Goal: Information Seeking & Learning: Learn about a topic

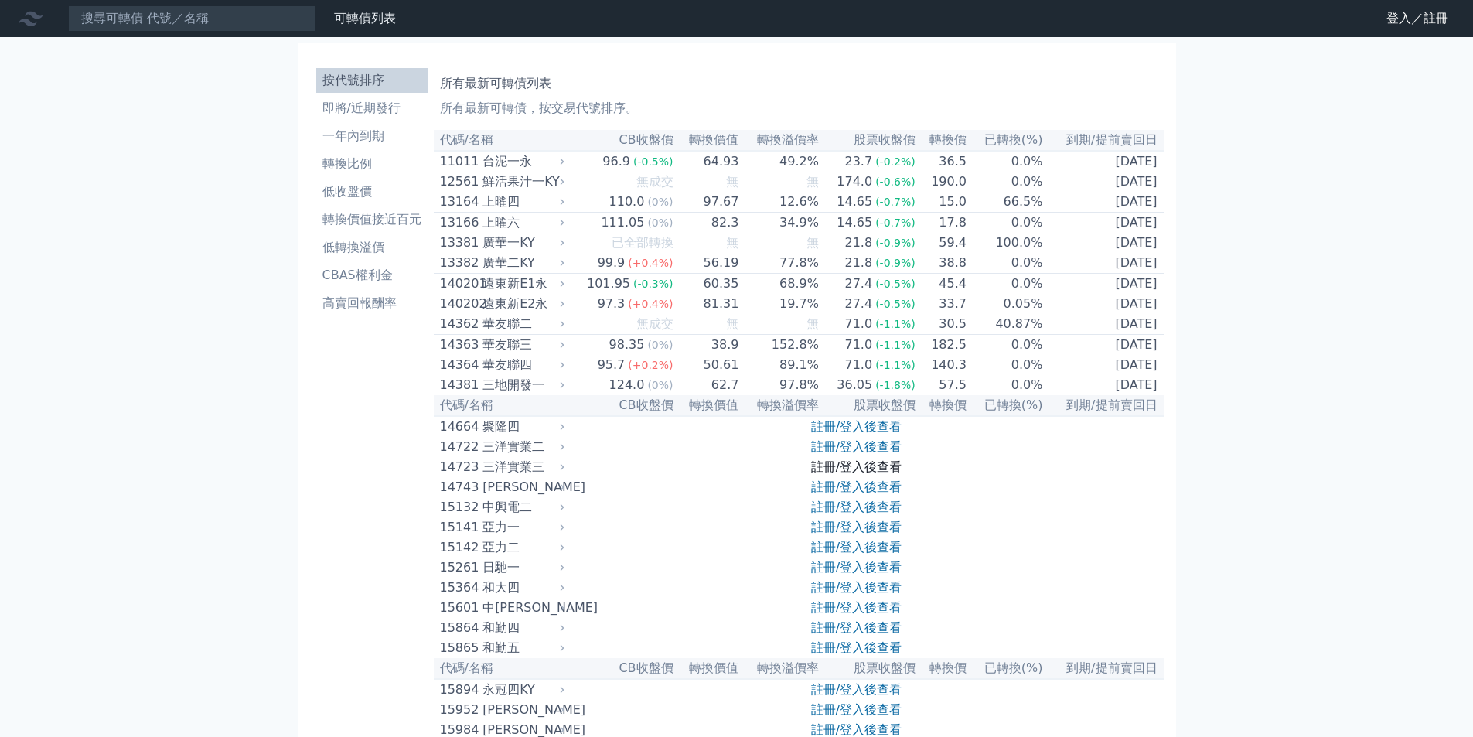
click at [851, 474] on link "註冊/登入後查看" at bounding box center [856, 466] width 90 height 15
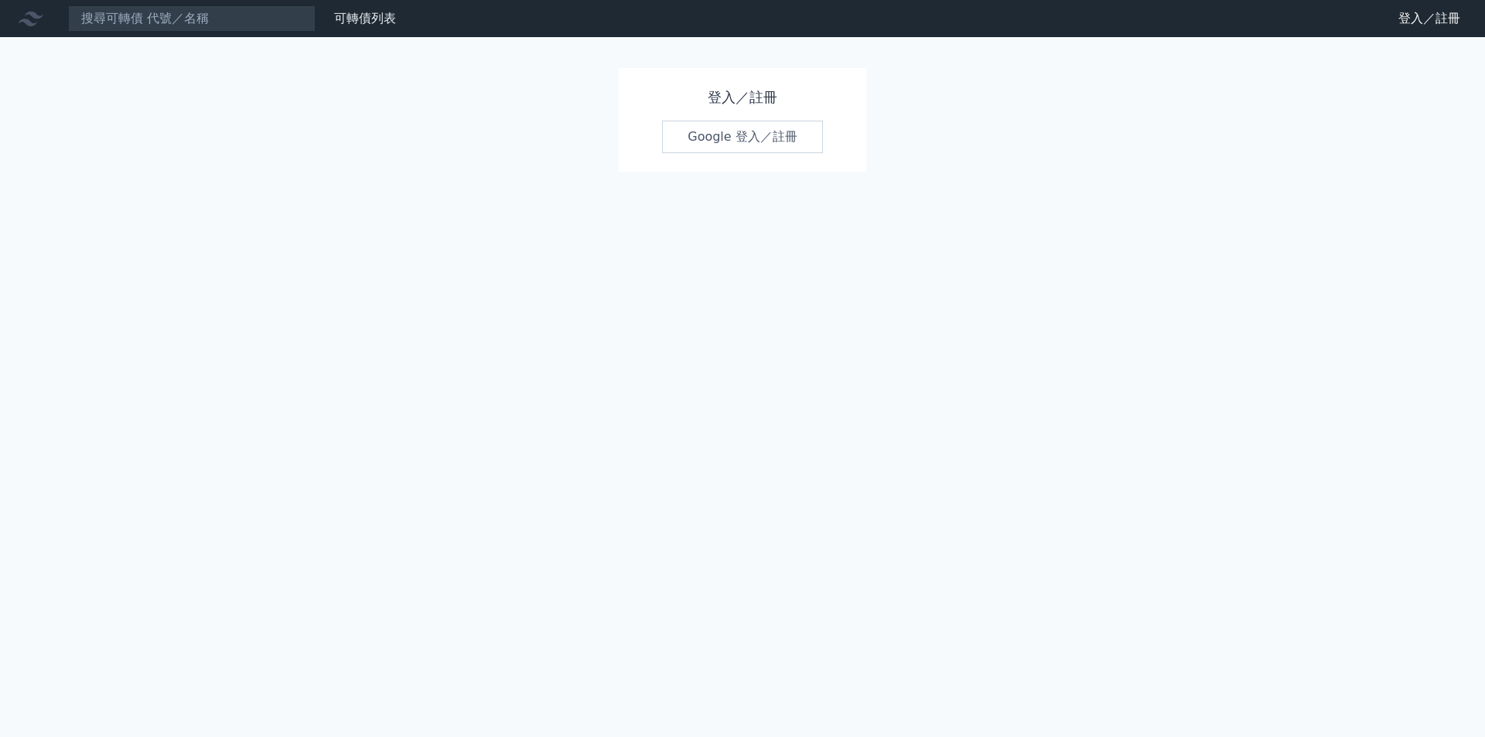
click at [684, 135] on link "Google 登入／註冊" at bounding box center [742, 137] width 161 height 32
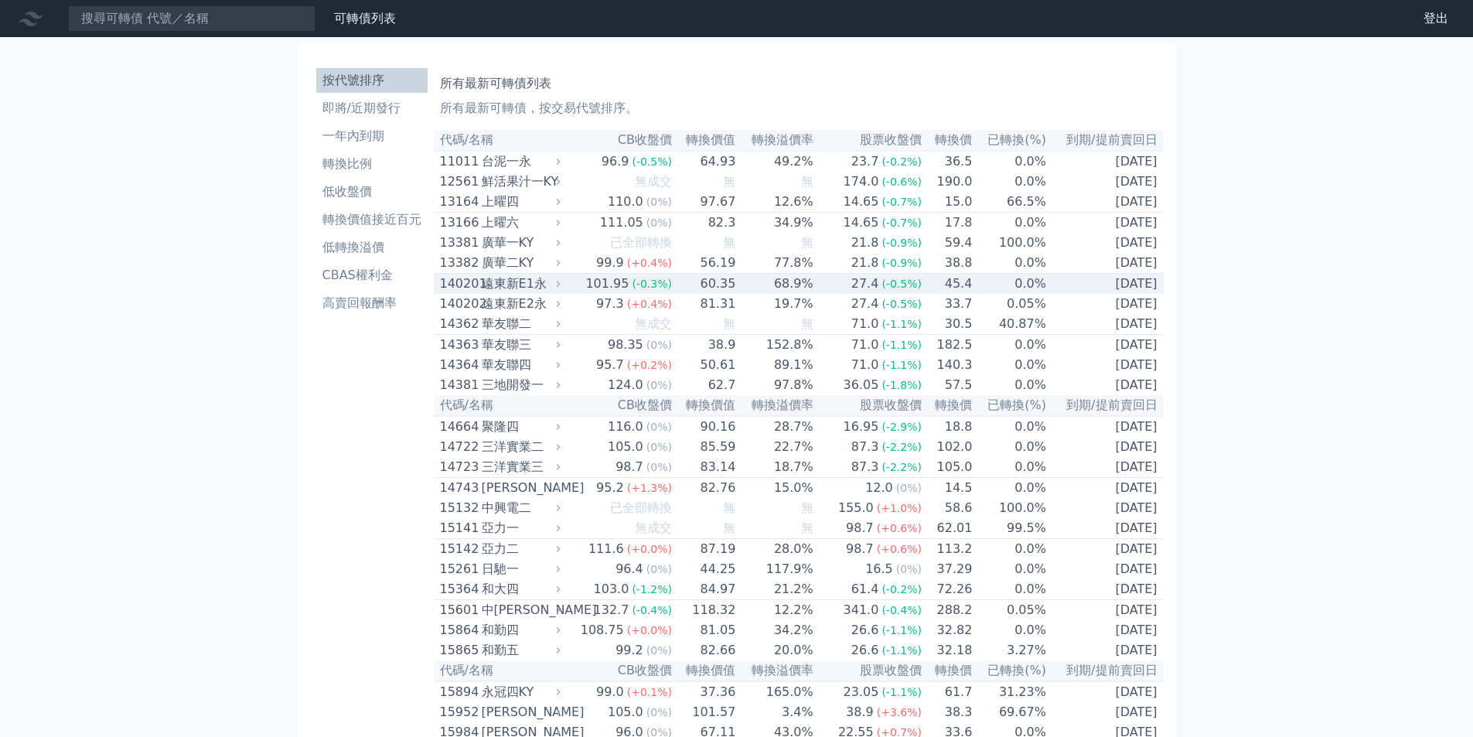
scroll to position [4448, 0]
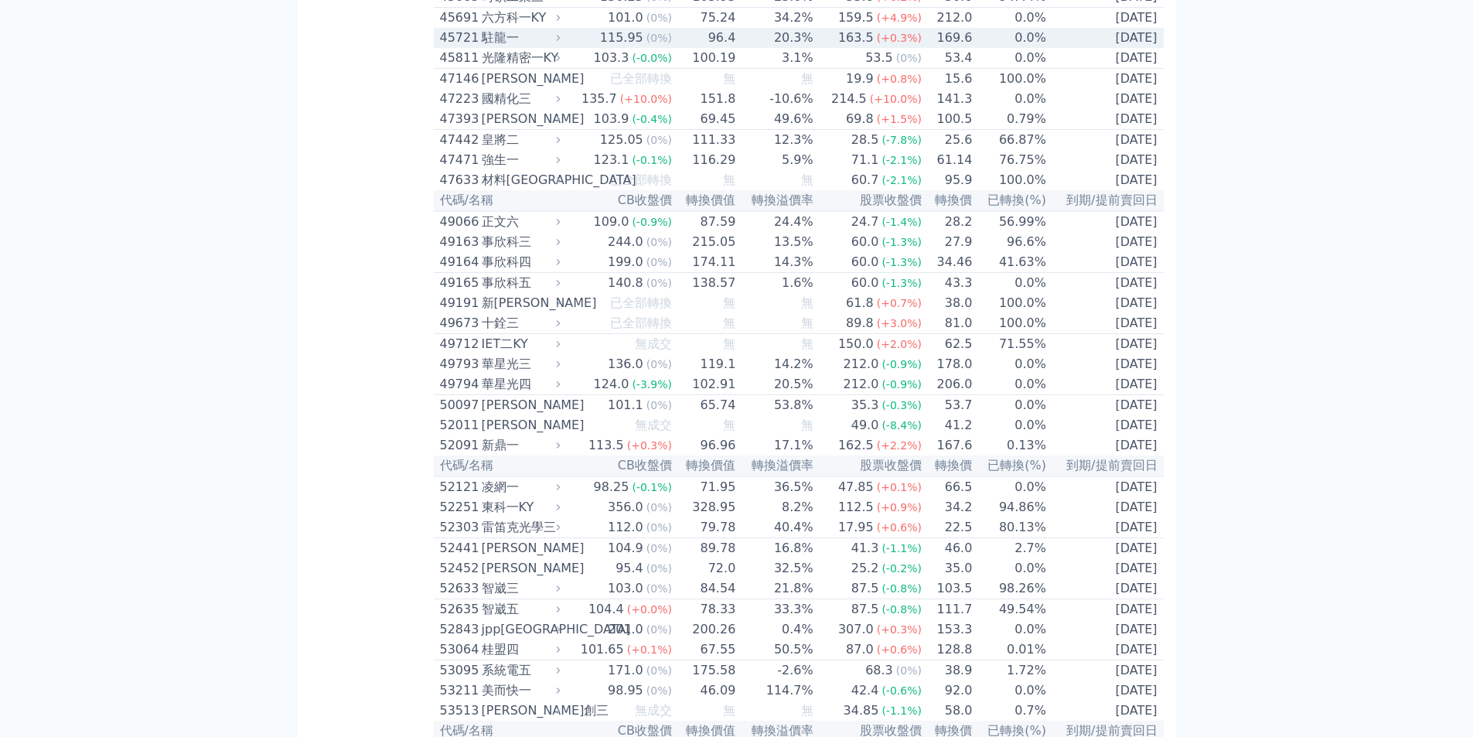
click at [1091, 48] on td "2026-07-16" at bounding box center [1105, 38] width 117 height 20
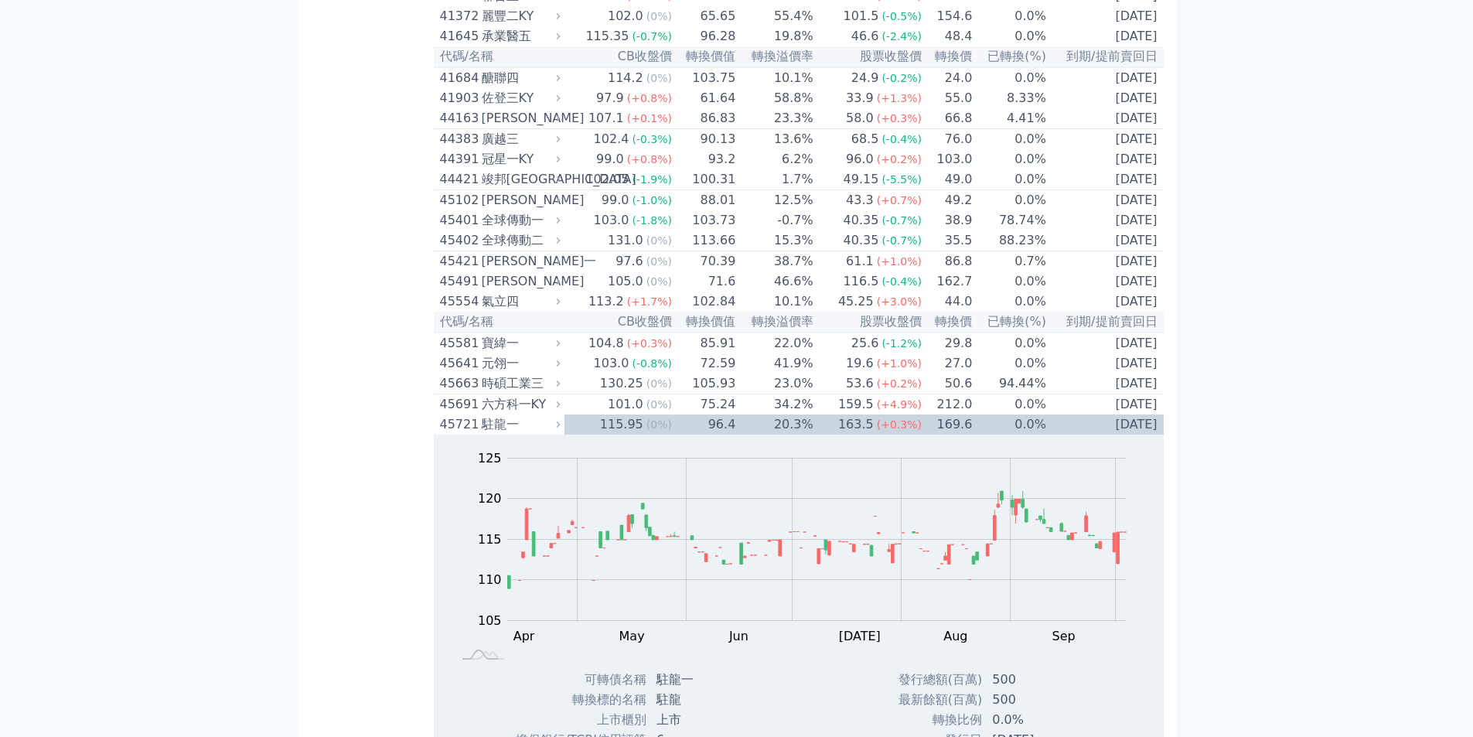
scroll to position [8901, 0]
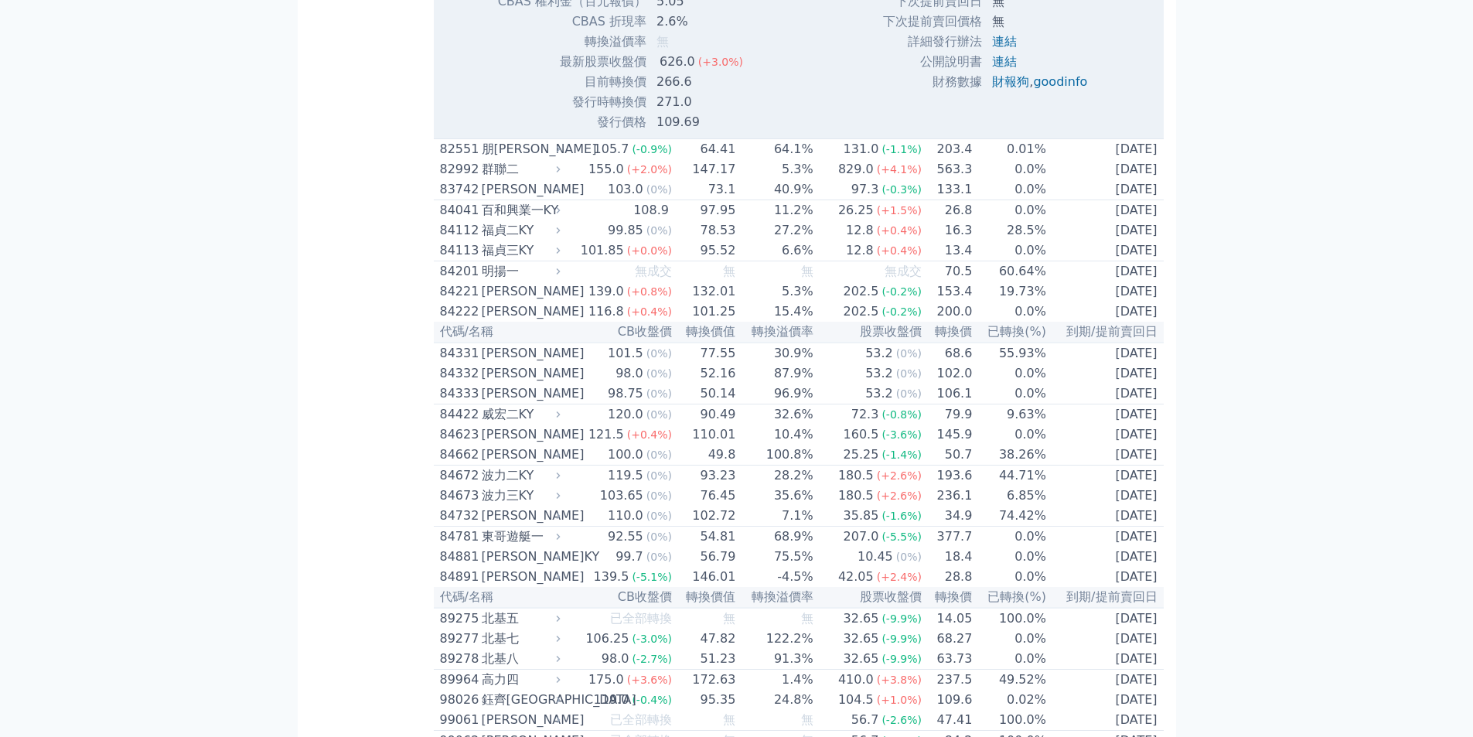
scroll to position [9056, 0]
